Goal: Navigation & Orientation: Find specific page/section

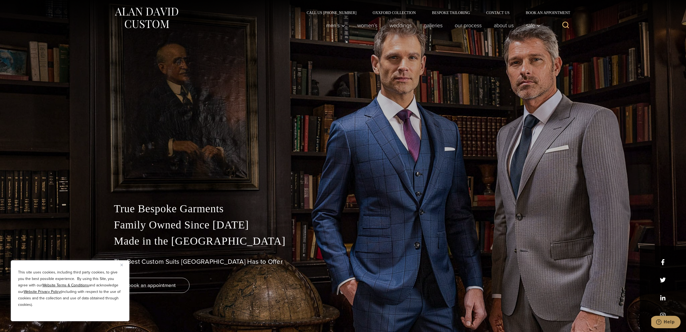
click at [123, 265] on button "Close" at bounding box center [123, 264] width 6 height 6
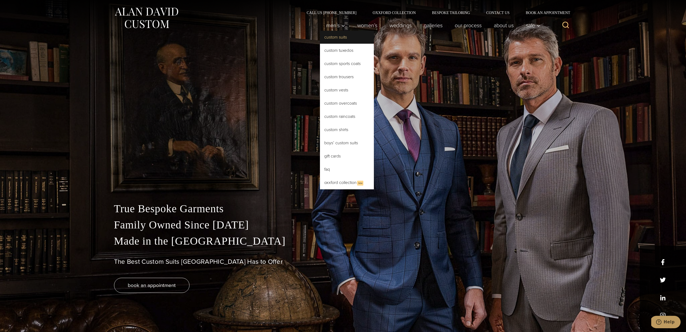
click at [333, 37] on link "Custom Suits" at bounding box center [347, 37] width 54 height 13
